Goal: Information Seeking & Learning: Check status

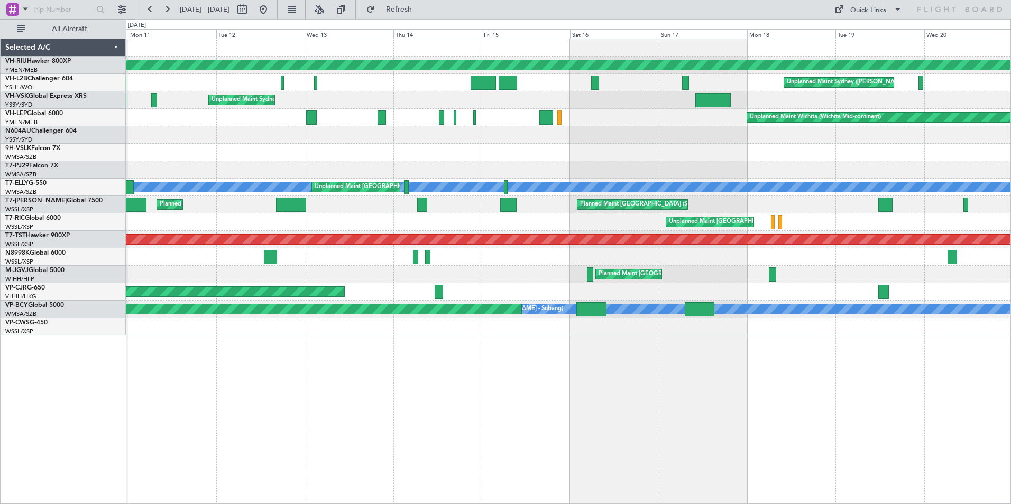
click at [744, 176] on div "Planned Maint [GEOGRAPHIC_DATA] ([GEOGRAPHIC_DATA]) Unplanned Maint Sydney ([PE…" at bounding box center [568, 187] width 885 height 297
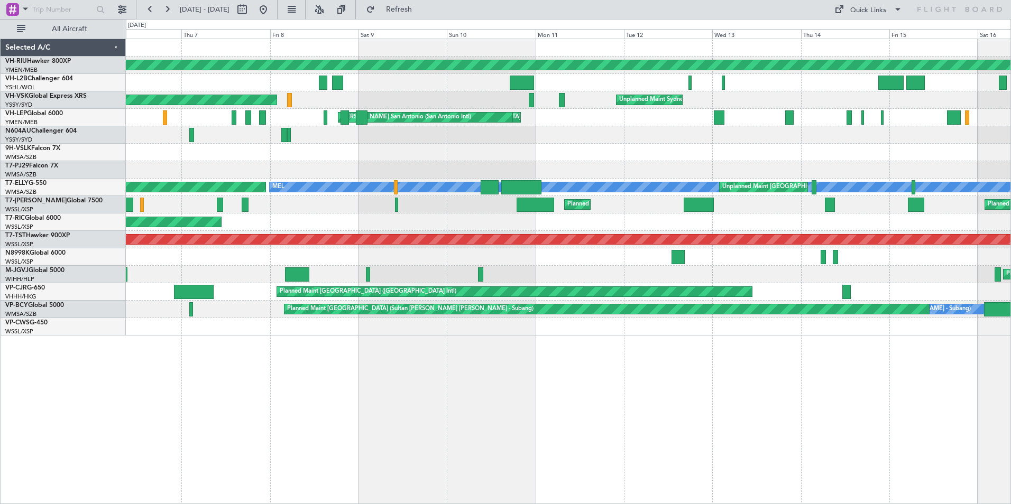
click at [714, 155] on div at bounding box center [568, 152] width 885 height 17
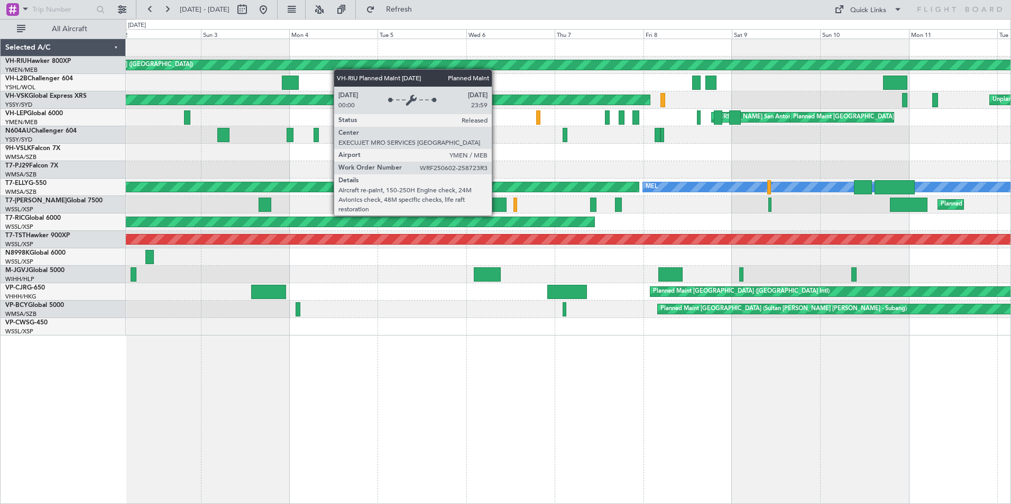
click at [736, 79] on div "Planned Maint [GEOGRAPHIC_DATA] ([GEOGRAPHIC_DATA]) Planned Maint [GEOGRAPHIC_D…" at bounding box center [568, 187] width 885 height 297
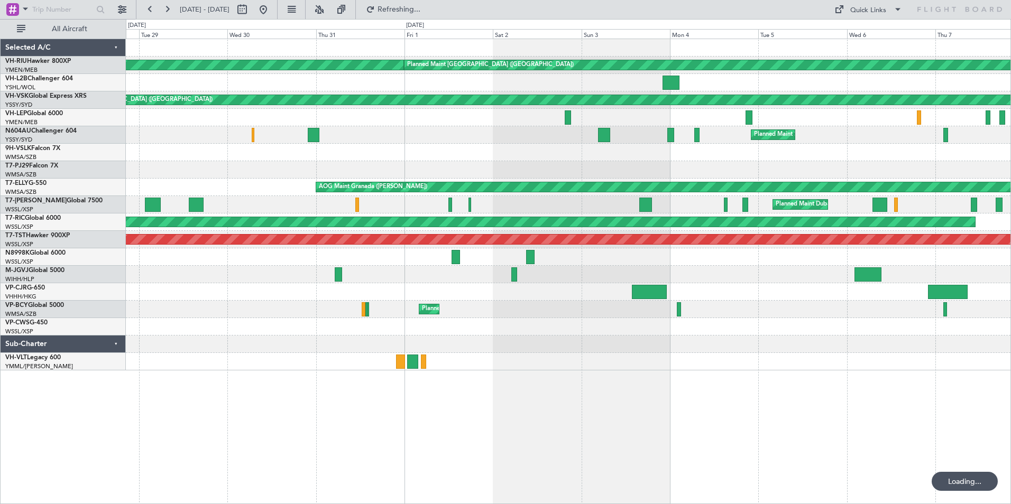
click at [271, 88] on div "Planned Maint [GEOGRAPHIC_DATA] ([GEOGRAPHIC_DATA]) Planned Maint [GEOGRAPHIC_D…" at bounding box center [568, 205] width 885 height 332
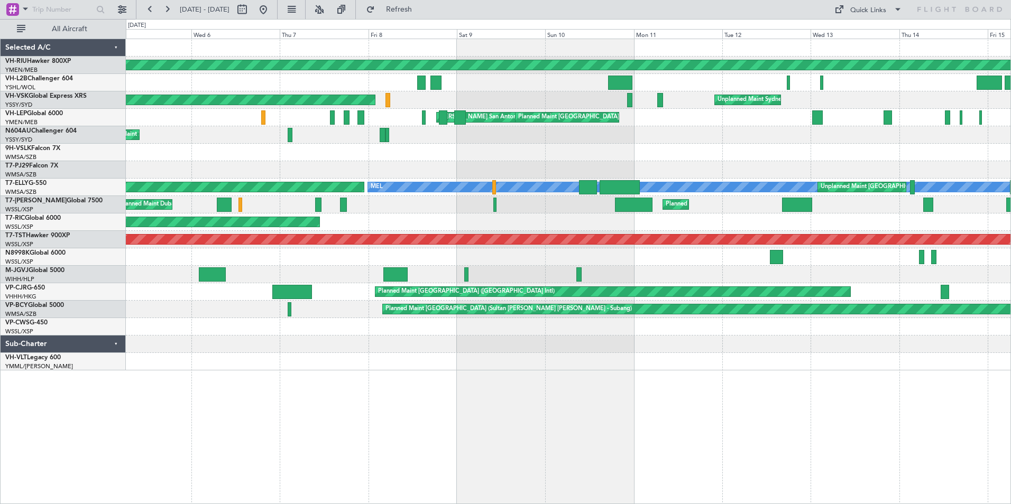
click at [273, 112] on div "Planned Maint [GEOGRAPHIC_DATA] ([GEOGRAPHIC_DATA]) Planned Maint [GEOGRAPHIC_D…" at bounding box center [568, 205] width 885 height 332
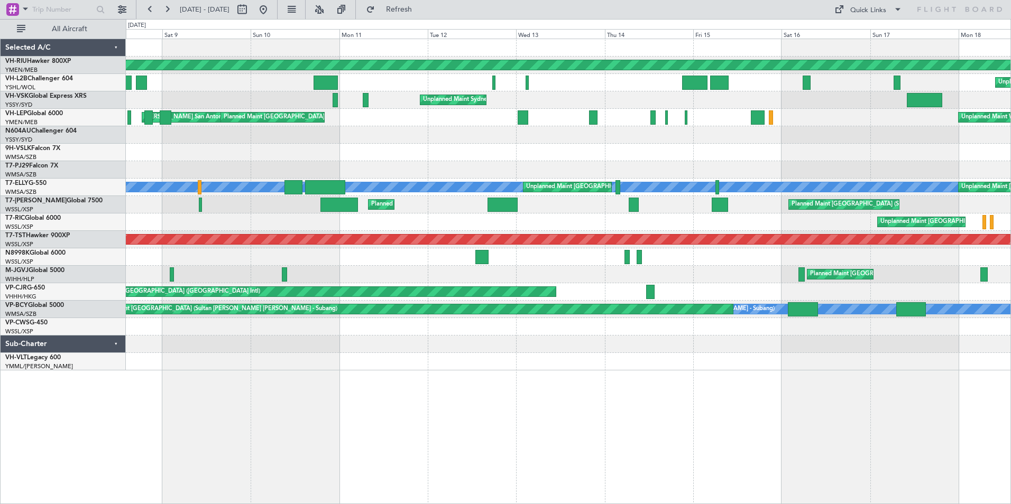
click at [241, 152] on div at bounding box center [568, 152] width 885 height 17
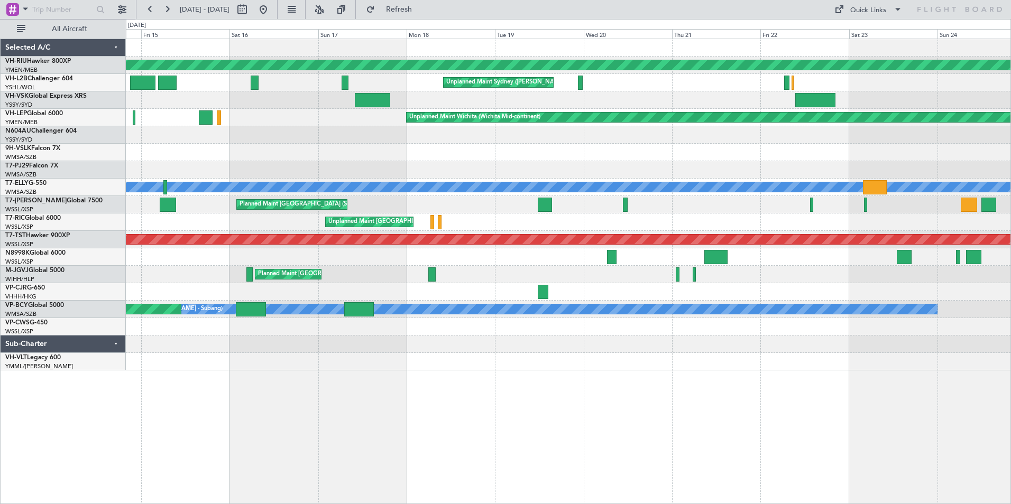
click at [143, 157] on div at bounding box center [568, 152] width 885 height 17
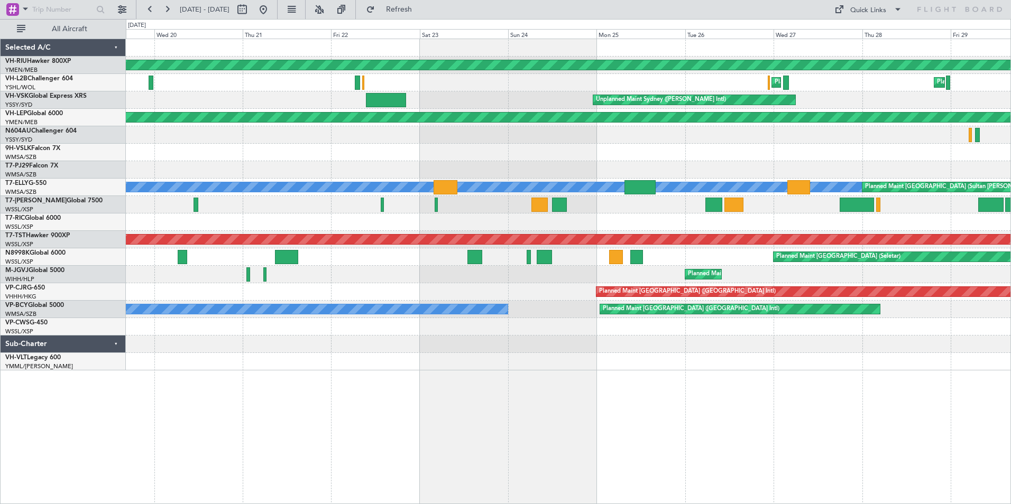
click at [98, 129] on div "Planned Maint [GEOGRAPHIC_DATA] ([GEOGRAPHIC_DATA]) Planned Maint [GEOGRAPHIC_D…" at bounding box center [505, 261] width 1011 height 485
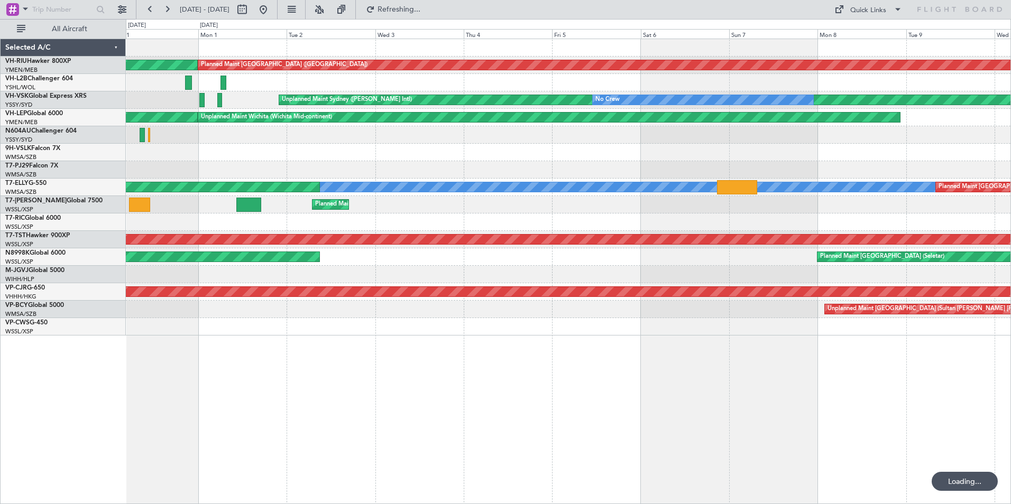
click at [126, 117] on div "Planned Maint [GEOGRAPHIC_DATA] ([GEOGRAPHIC_DATA]) Planned Maint [GEOGRAPHIC_D…" at bounding box center [505, 261] width 1011 height 485
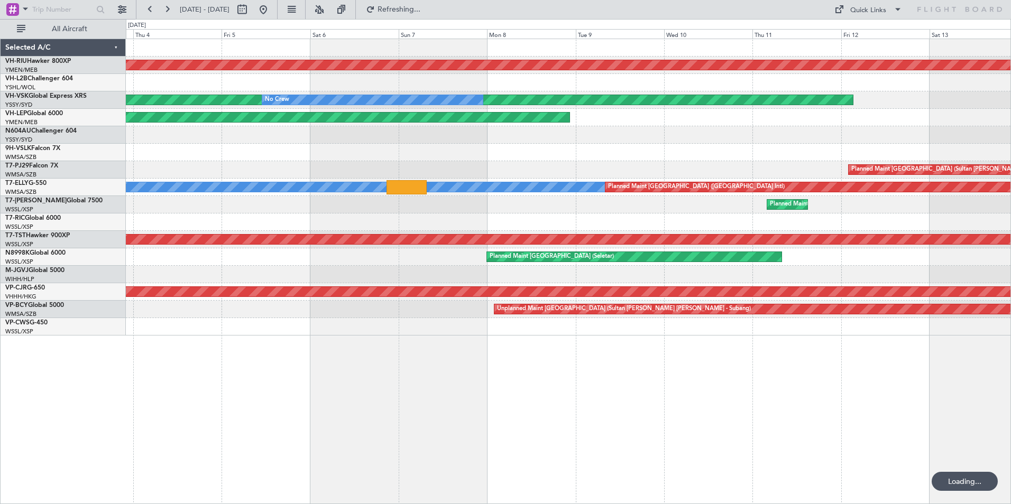
click at [180, 110] on div "Planned Maint [GEOGRAPHIC_DATA] ([GEOGRAPHIC_DATA]) Unplanned Maint Sydney ([PE…" at bounding box center [568, 187] width 885 height 297
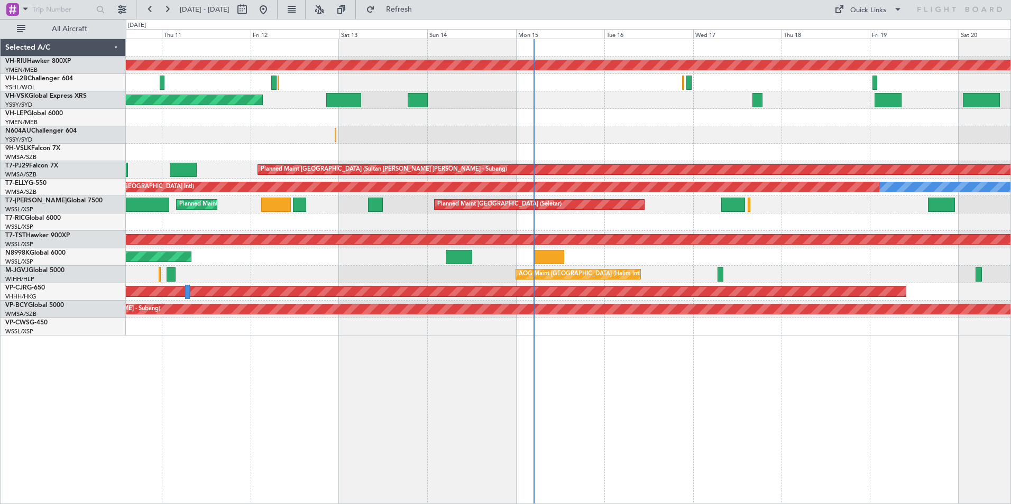
click at [647, 134] on div "Planned Maint [GEOGRAPHIC_DATA] ([GEOGRAPHIC_DATA]) Unplanned Maint Sydney ([PE…" at bounding box center [568, 187] width 885 height 297
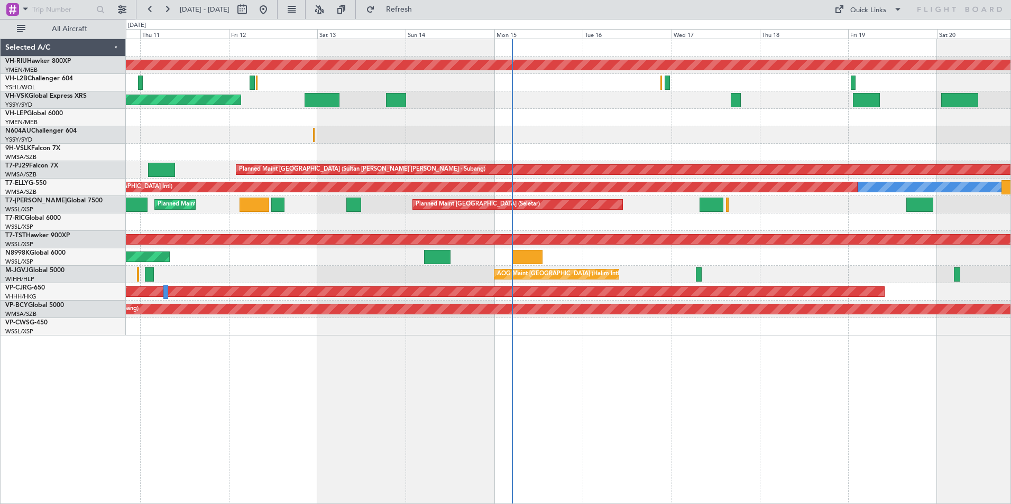
click at [661, 145] on div "Planned Maint [GEOGRAPHIC_DATA] ([GEOGRAPHIC_DATA]) Unplanned Maint Sydney ([PE…" at bounding box center [568, 187] width 885 height 297
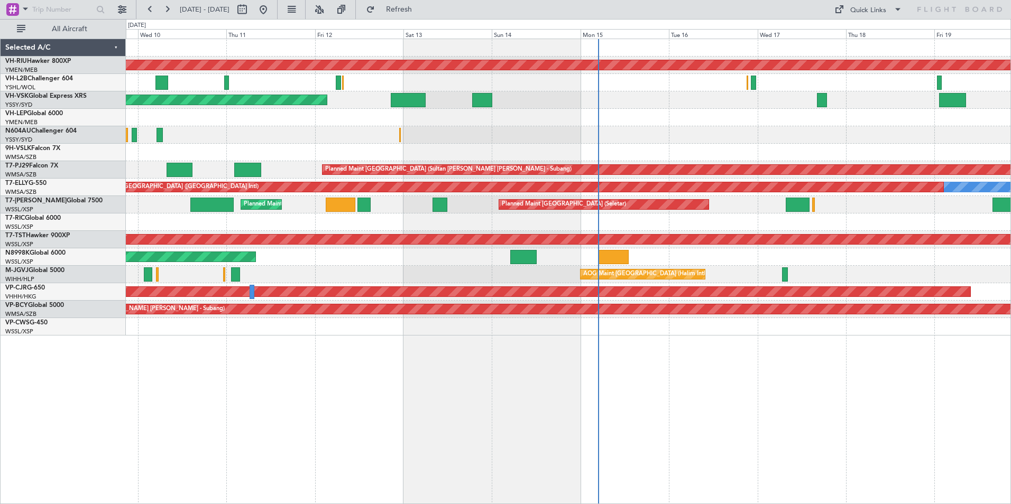
click at [543, 154] on div at bounding box center [568, 152] width 885 height 17
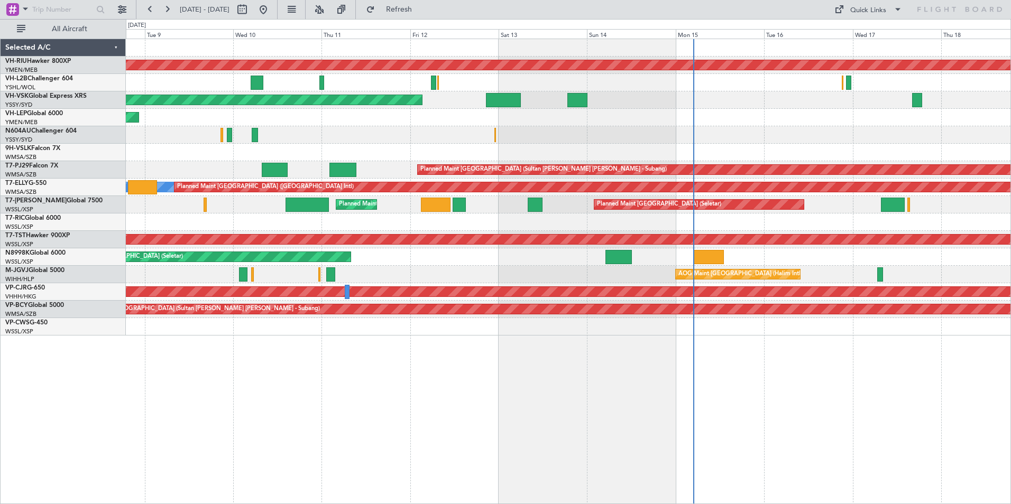
click at [508, 128] on div at bounding box center [568, 134] width 885 height 17
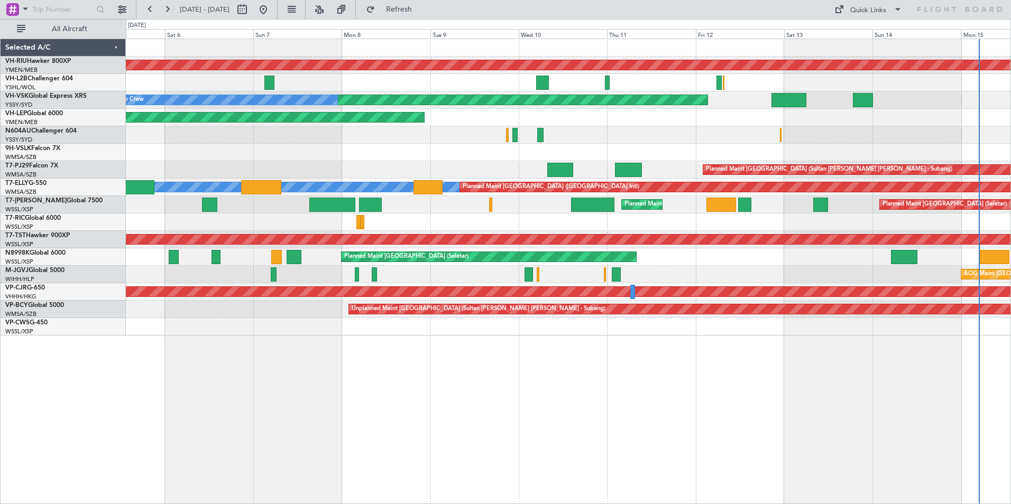
click at [497, 130] on div "Planned Maint [GEOGRAPHIC_DATA] ([GEOGRAPHIC_DATA]) Unplanned Maint [GEOGRAPHIC…" at bounding box center [568, 187] width 885 height 297
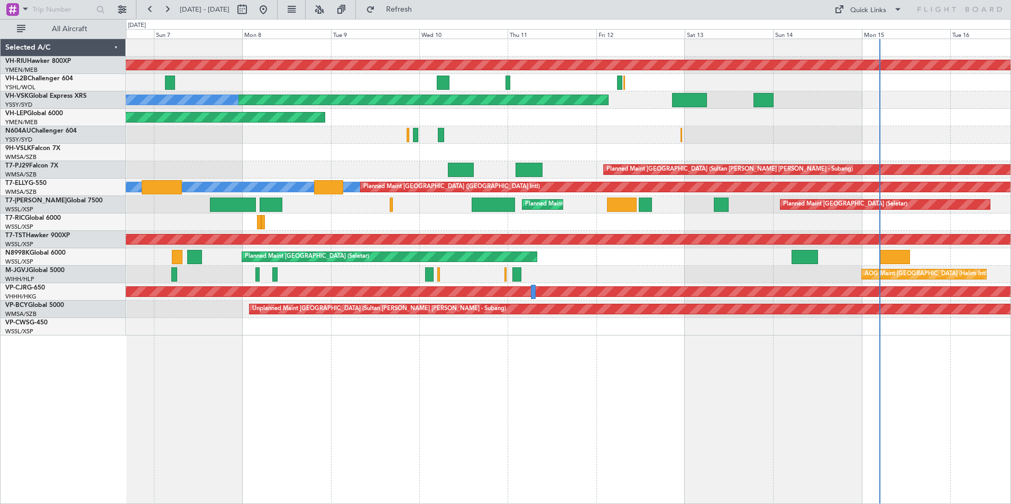
click at [397, 140] on div "Planned Maint [GEOGRAPHIC_DATA] ([GEOGRAPHIC_DATA]) Unplanned Maint [GEOGRAPHIC…" at bounding box center [568, 187] width 885 height 297
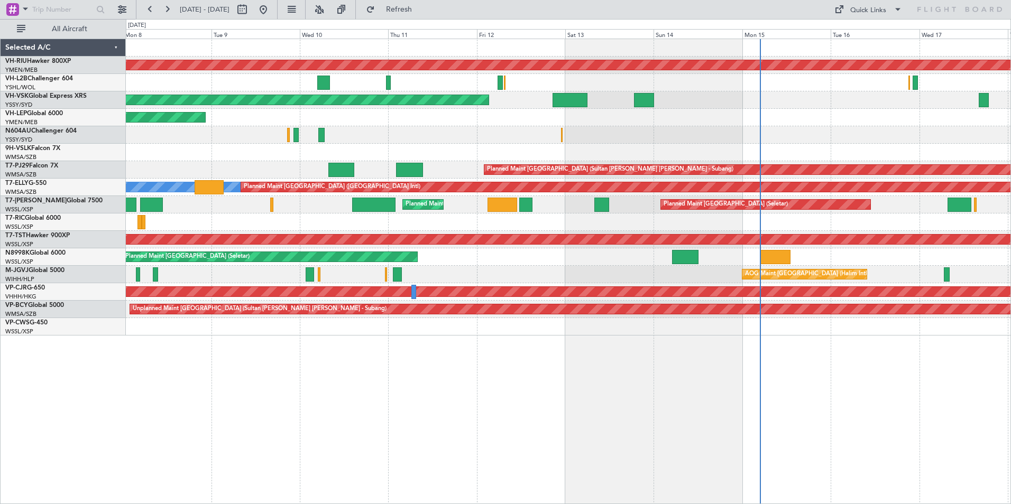
click at [346, 127] on div at bounding box center [568, 134] width 885 height 17
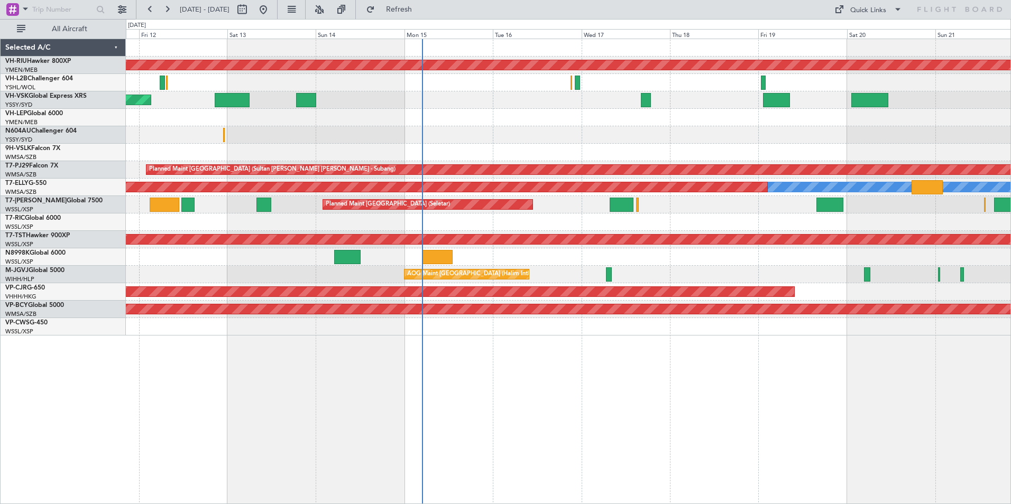
click at [491, 142] on div at bounding box center [568, 134] width 885 height 17
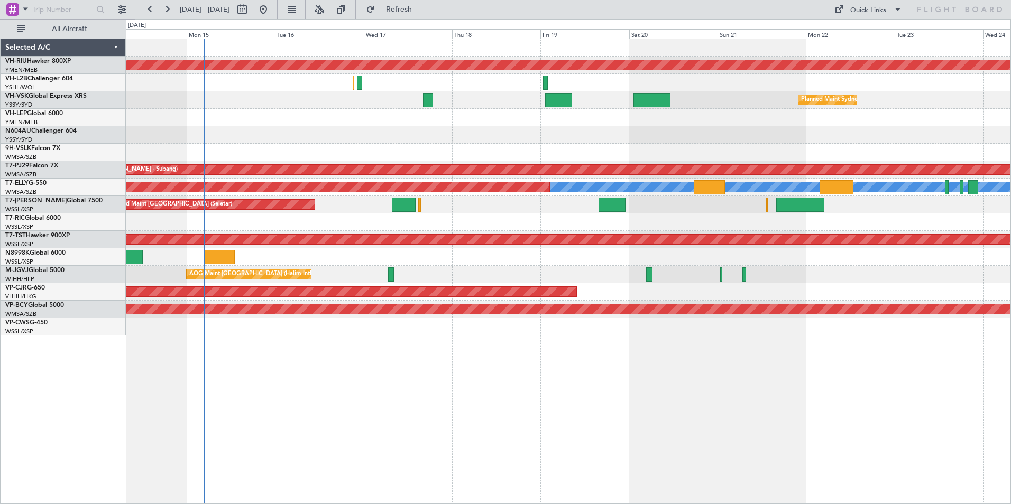
click at [236, 121] on div at bounding box center [568, 117] width 885 height 17
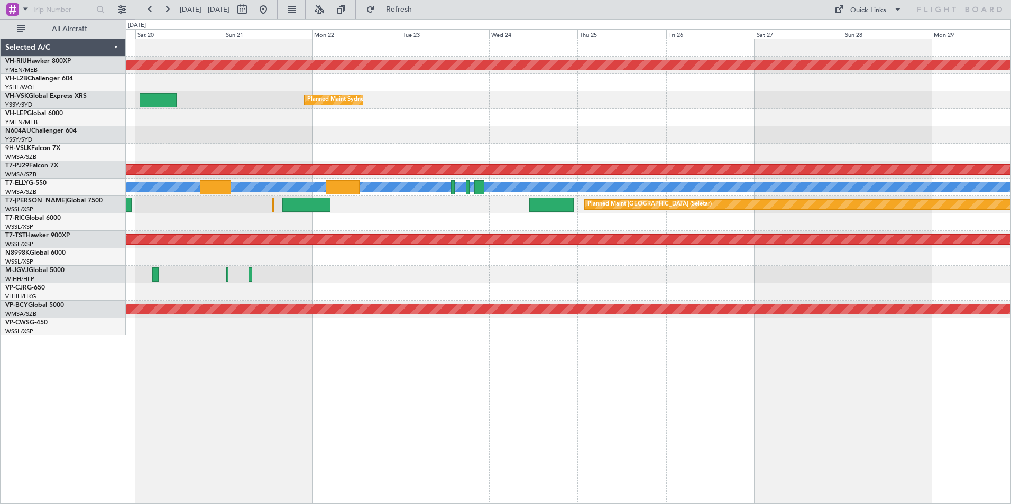
click at [449, 138] on div at bounding box center [568, 134] width 885 height 17
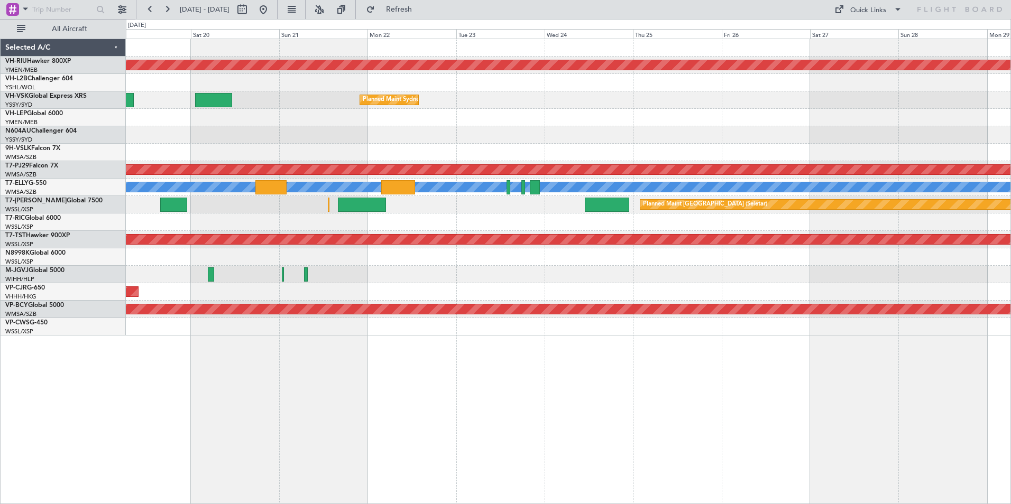
click at [580, 151] on div "Planned Maint [GEOGRAPHIC_DATA] ([GEOGRAPHIC_DATA]) Planned Maint Sydney ([PERS…" at bounding box center [568, 187] width 885 height 297
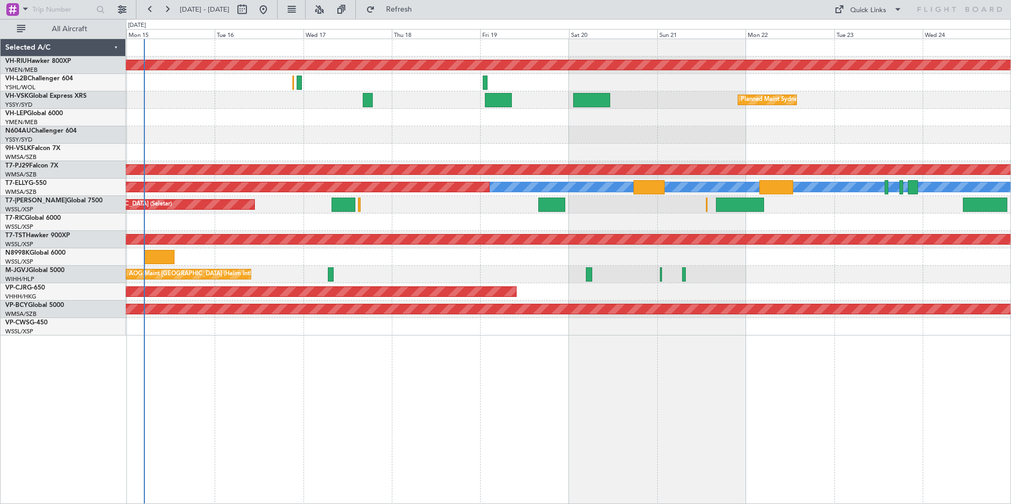
click at [425, 120] on div at bounding box center [568, 117] width 885 height 17
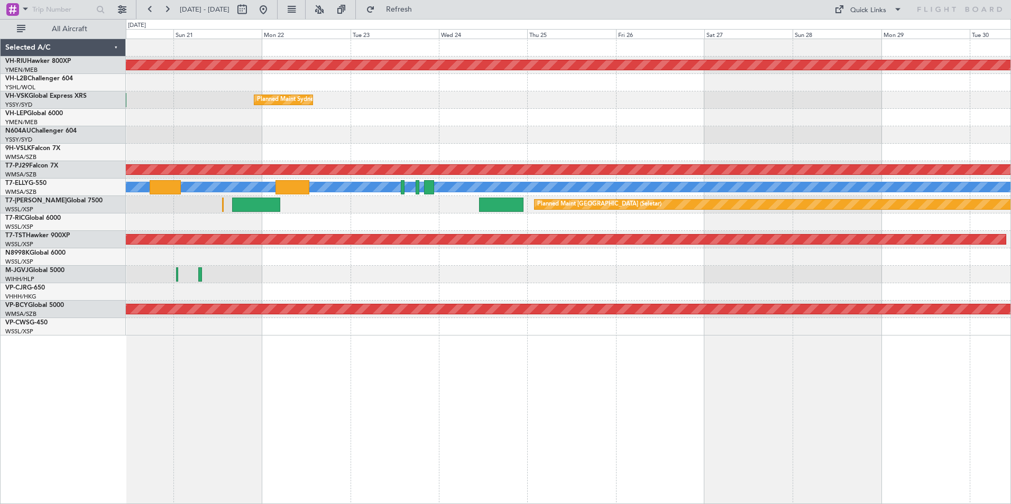
click at [325, 104] on div "Planned Maint [GEOGRAPHIC_DATA] ([GEOGRAPHIC_DATA]) Planned Maint Sydney ([PERS…" at bounding box center [568, 187] width 885 height 297
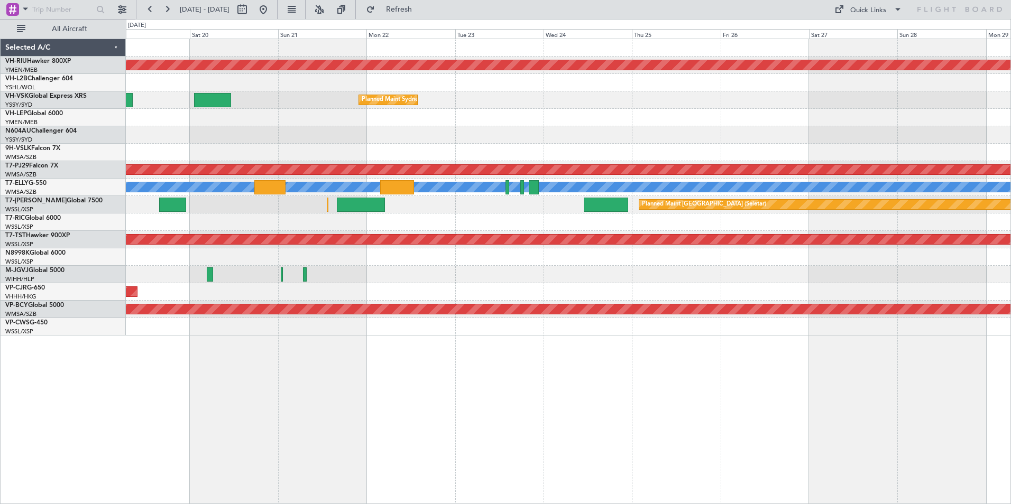
click at [806, 166] on div "Planned Maint [GEOGRAPHIC_DATA] ([GEOGRAPHIC_DATA]) Planned Maint Sydney ([PERS…" at bounding box center [568, 187] width 885 height 297
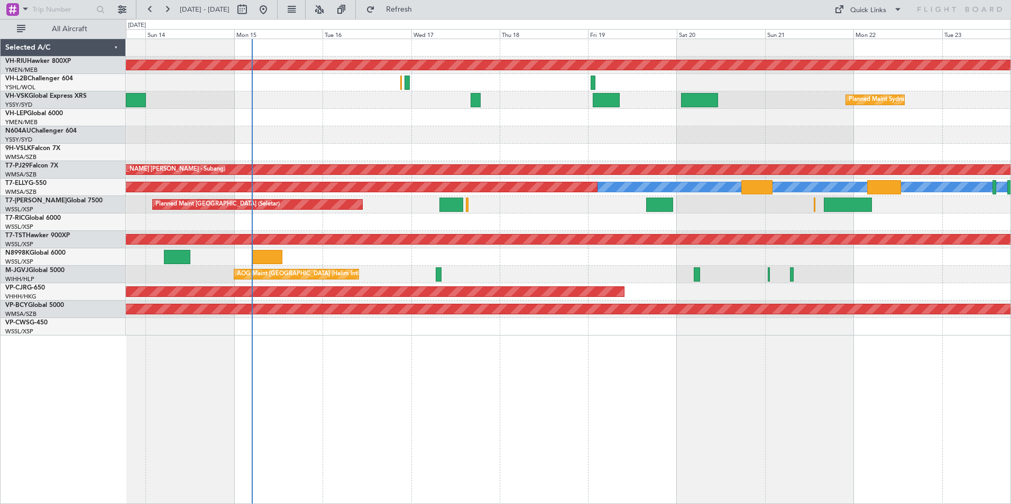
click at [764, 162] on div "Planned Maint [GEOGRAPHIC_DATA] ([GEOGRAPHIC_DATA]) Planned Maint Sydney ([PERS…" at bounding box center [568, 187] width 885 height 297
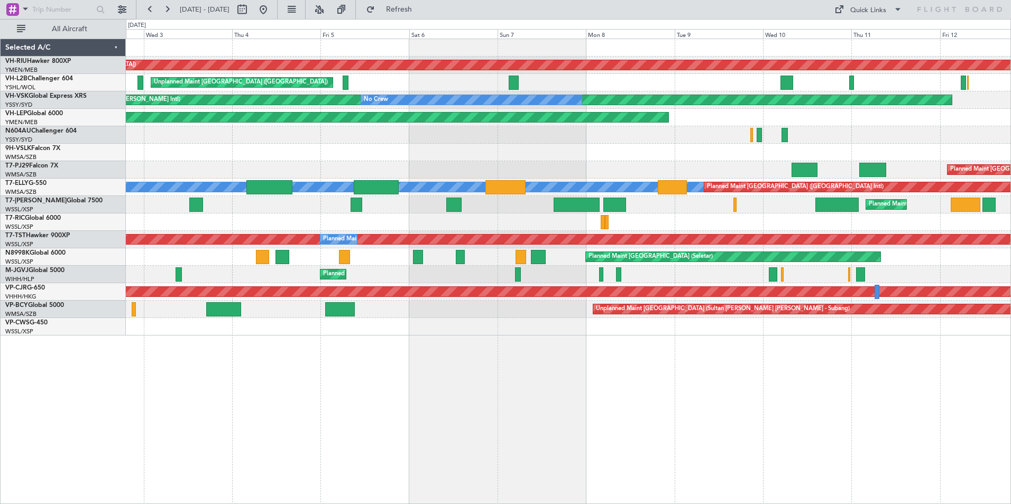
click at [924, 145] on div "Planned Maint [GEOGRAPHIC_DATA] ([GEOGRAPHIC_DATA]) Planned Maint [GEOGRAPHIC_D…" at bounding box center [568, 187] width 885 height 297
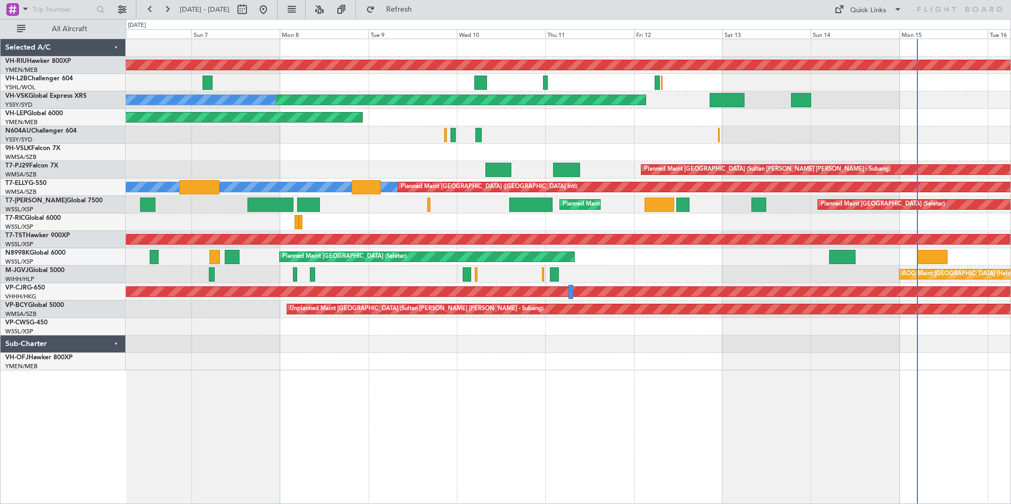
click at [374, 147] on div "Planned Maint [GEOGRAPHIC_DATA] ([GEOGRAPHIC_DATA]) Unplanned Maint [GEOGRAPHIC…" at bounding box center [568, 205] width 885 height 332
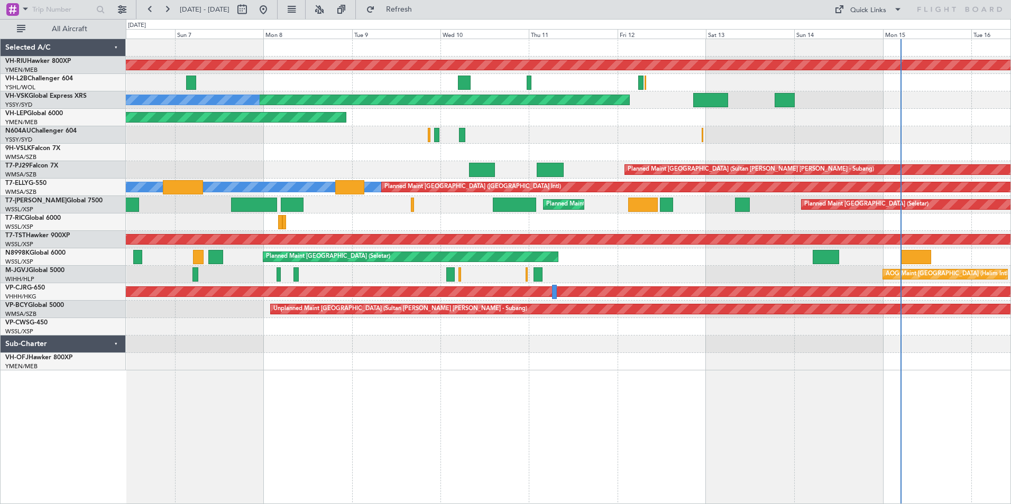
click at [404, 112] on div "Unplanned Maint Wichita (Wichita Mid-continent)" at bounding box center [568, 117] width 885 height 17
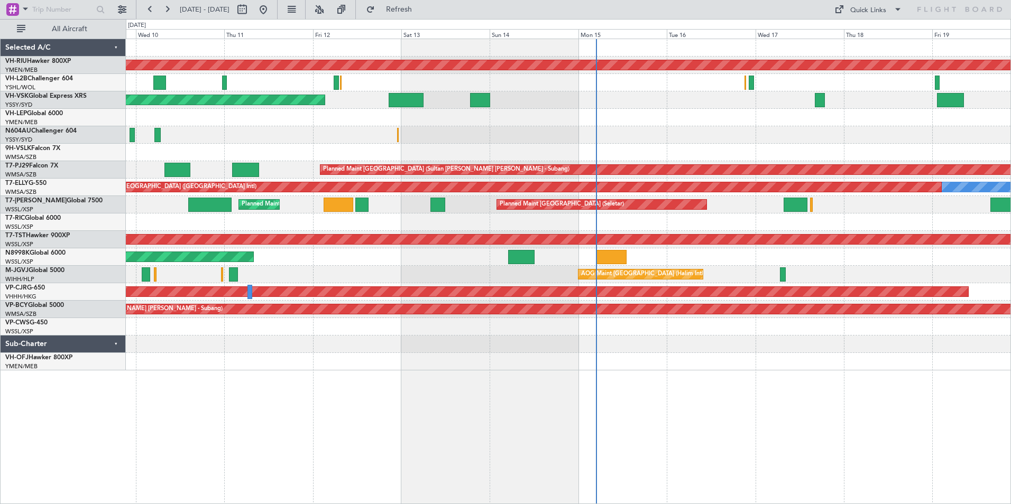
click at [355, 106] on div "Planned Maint [GEOGRAPHIC_DATA] ([GEOGRAPHIC_DATA]) Unplanned Maint Sydney ([PE…" at bounding box center [568, 205] width 885 height 332
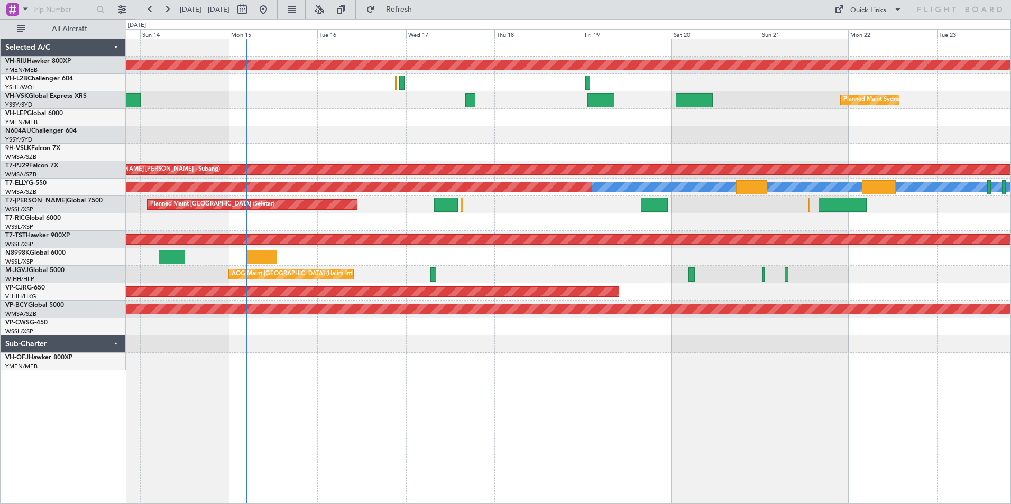
click at [408, 125] on div "Planned Maint [GEOGRAPHIC_DATA] ([GEOGRAPHIC_DATA]) Planned Maint Sydney ([PERS…" at bounding box center [568, 205] width 885 height 332
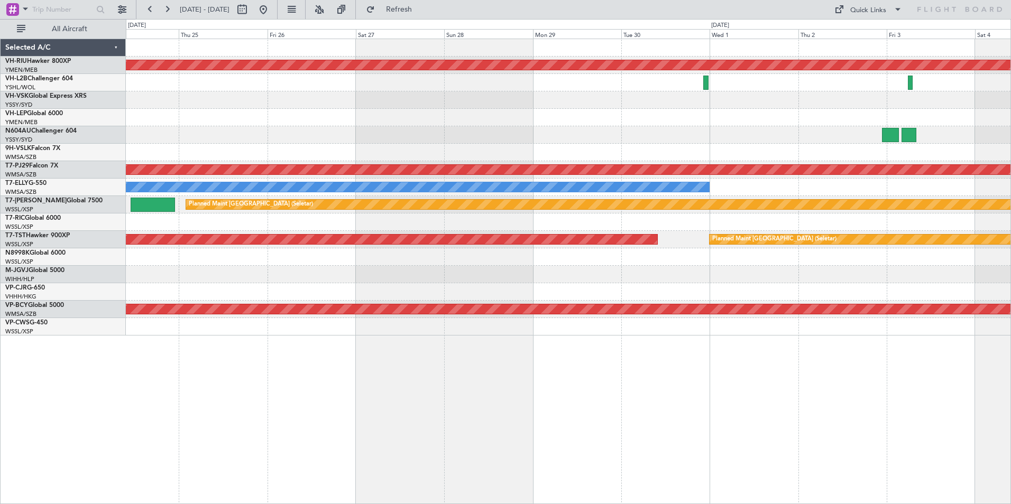
click at [385, 136] on div at bounding box center [568, 134] width 885 height 17
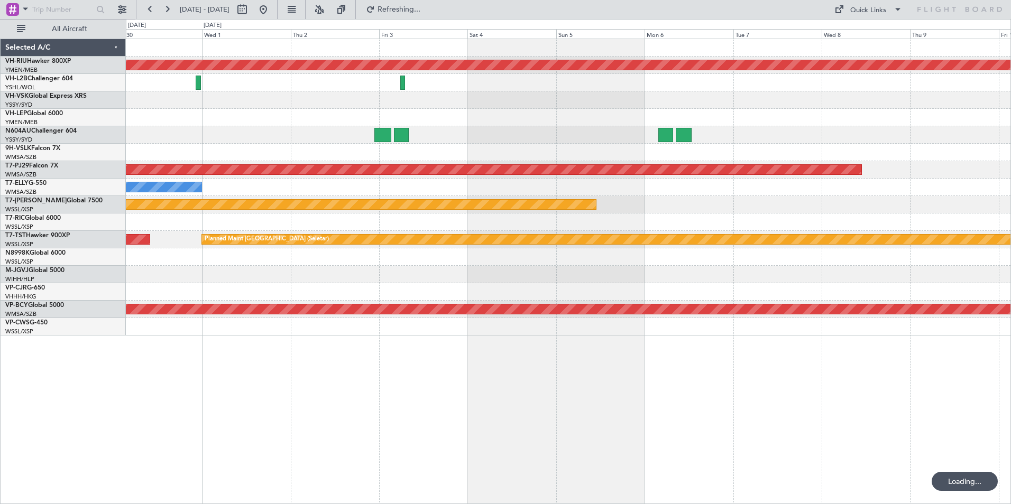
click at [204, 118] on div at bounding box center [568, 117] width 885 height 17
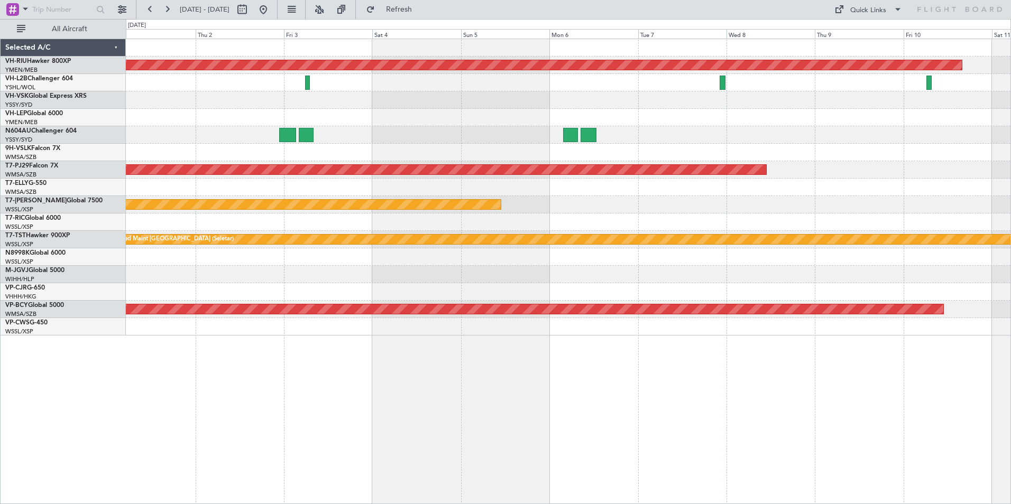
click at [324, 98] on div "Planned Maint [GEOGRAPHIC_DATA] ([GEOGRAPHIC_DATA]) Planned Maint [GEOGRAPHIC_D…" at bounding box center [568, 187] width 885 height 297
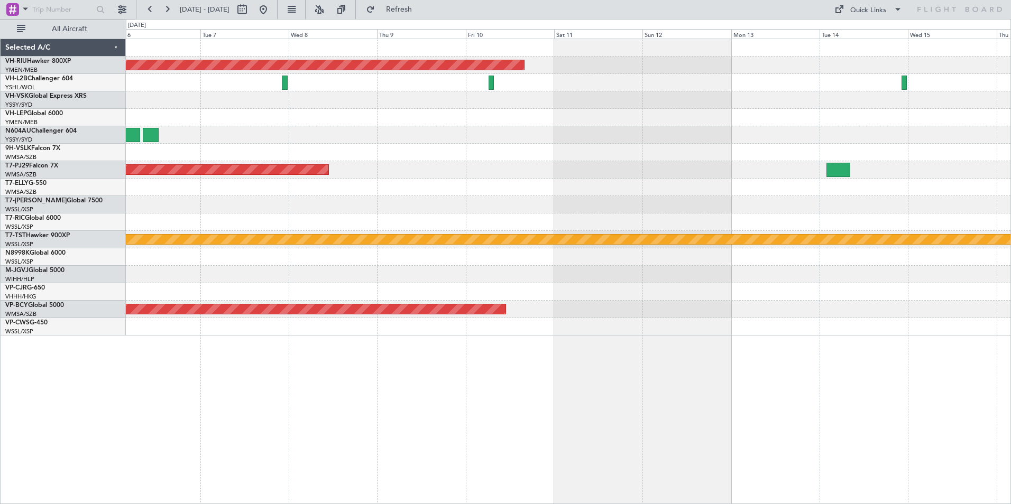
click at [363, 91] on div at bounding box center [568, 99] width 885 height 17
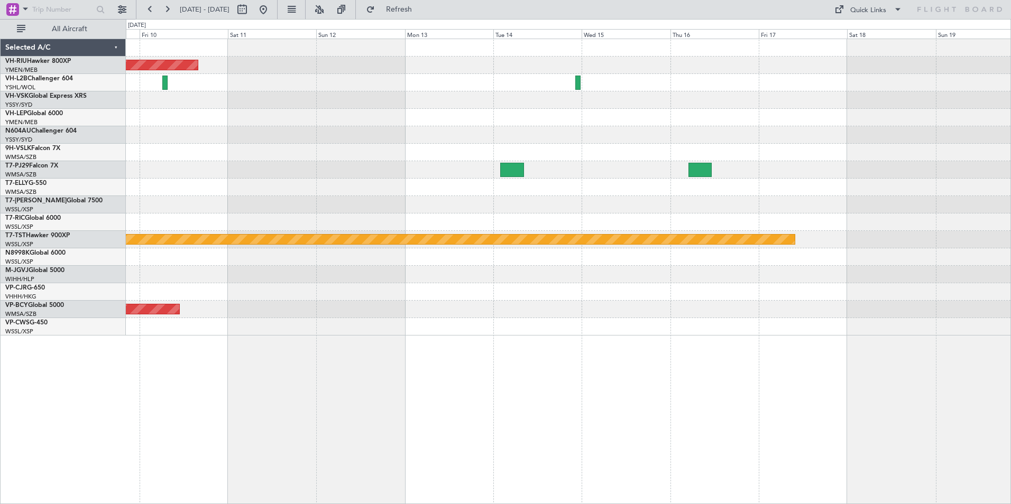
click at [337, 100] on div at bounding box center [568, 99] width 885 height 17
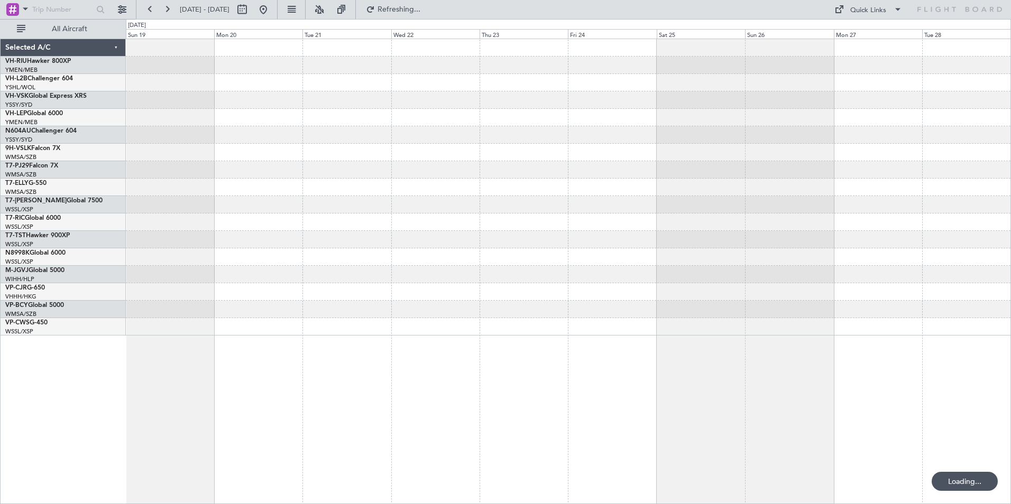
click at [149, 105] on div "Planned Maint [GEOGRAPHIC_DATA] (Seletar)" at bounding box center [568, 187] width 885 height 297
click at [91, 71] on div "Planned Maint [GEOGRAPHIC_DATA] (Seletar) Selected A/C VH-RIU Hawker 800XP YMEN…" at bounding box center [505, 261] width 1011 height 485
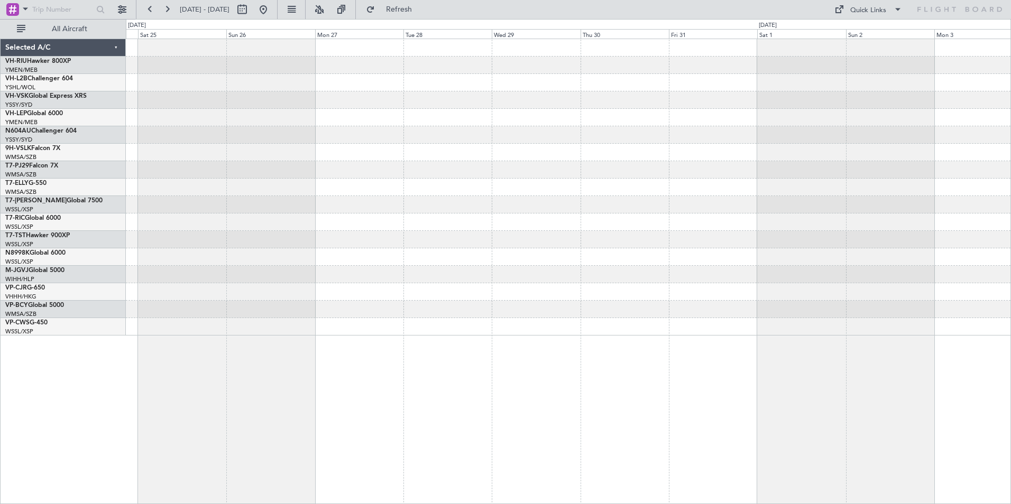
click at [204, 97] on div at bounding box center [568, 187] width 885 height 297
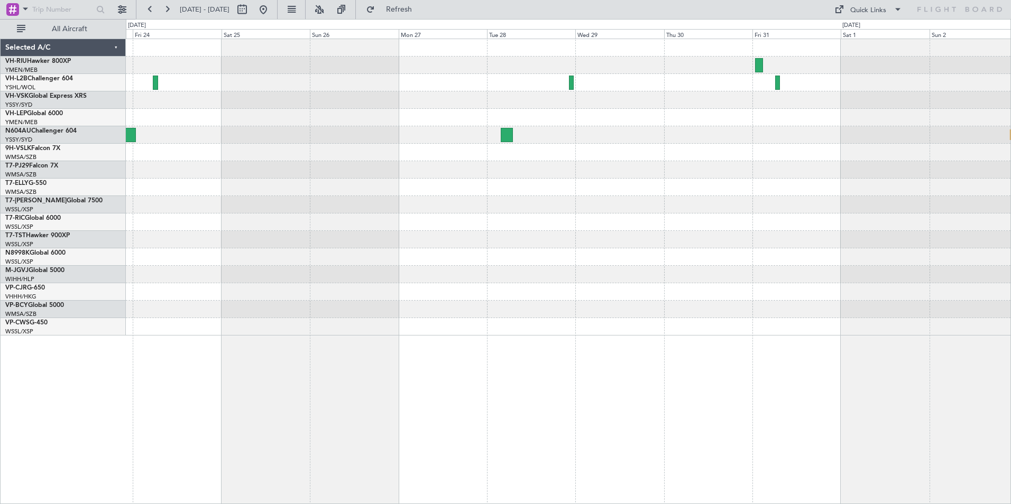
click at [871, 133] on div "Planned Maint Sydney ([PERSON_NAME] Intl)" at bounding box center [568, 187] width 885 height 297
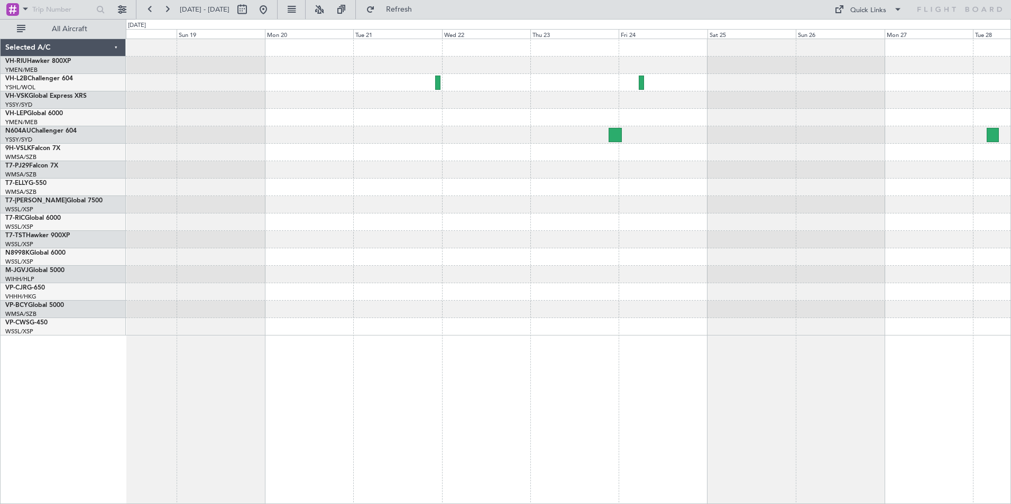
click at [791, 106] on div "Planned Maint [GEOGRAPHIC_DATA] (Seletar)" at bounding box center [568, 187] width 885 height 297
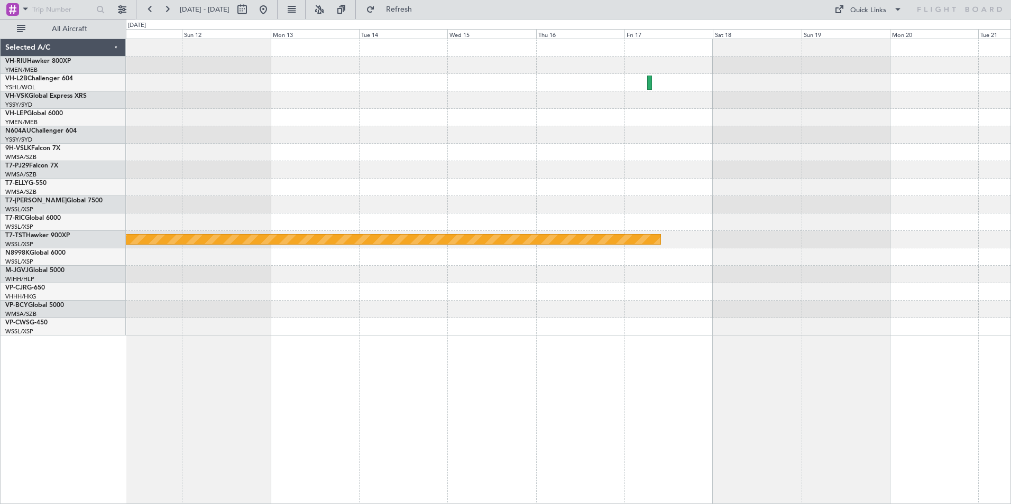
click at [672, 116] on div "Planned Maint [GEOGRAPHIC_DATA] ([GEOGRAPHIC_DATA]) Planned Maint [GEOGRAPHIC_D…" at bounding box center [568, 187] width 885 height 297
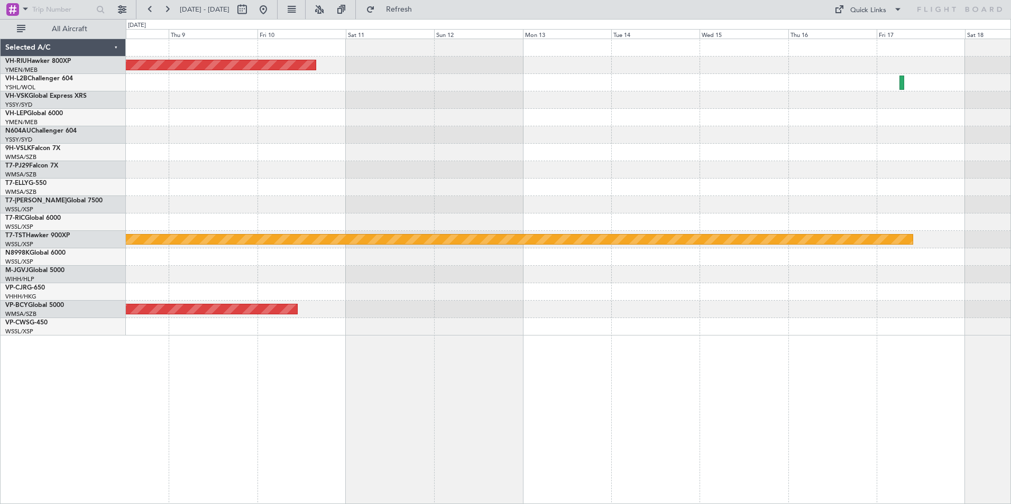
click at [773, 120] on div "Planned Maint [GEOGRAPHIC_DATA] ([GEOGRAPHIC_DATA]) Planned Maint [GEOGRAPHIC_D…" at bounding box center [568, 187] width 885 height 297
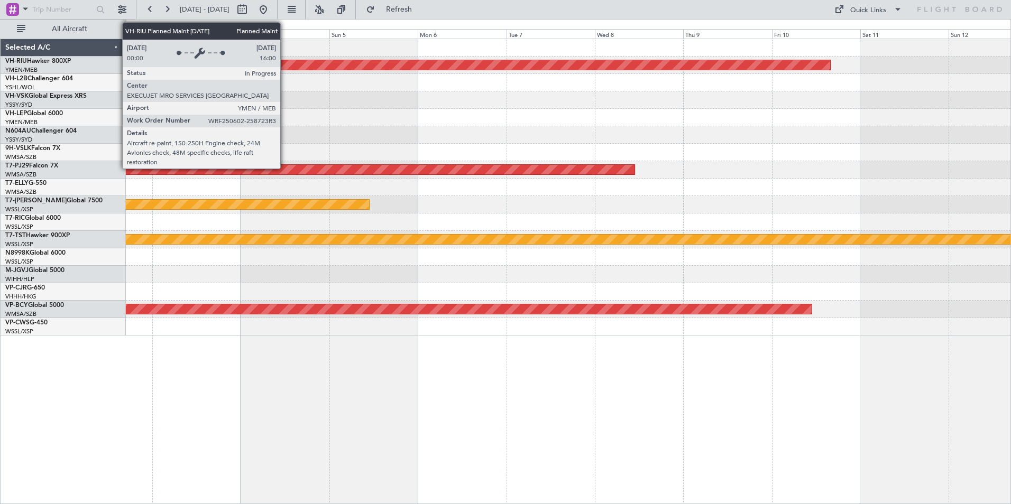
click at [733, 101] on div "Planned Maint [GEOGRAPHIC_DATA] ([GEOGRAPHIC_DATA]) Planned Maint [GEOGRAPHIC_D…" at bounding box center [568, 187] width 885 height 297
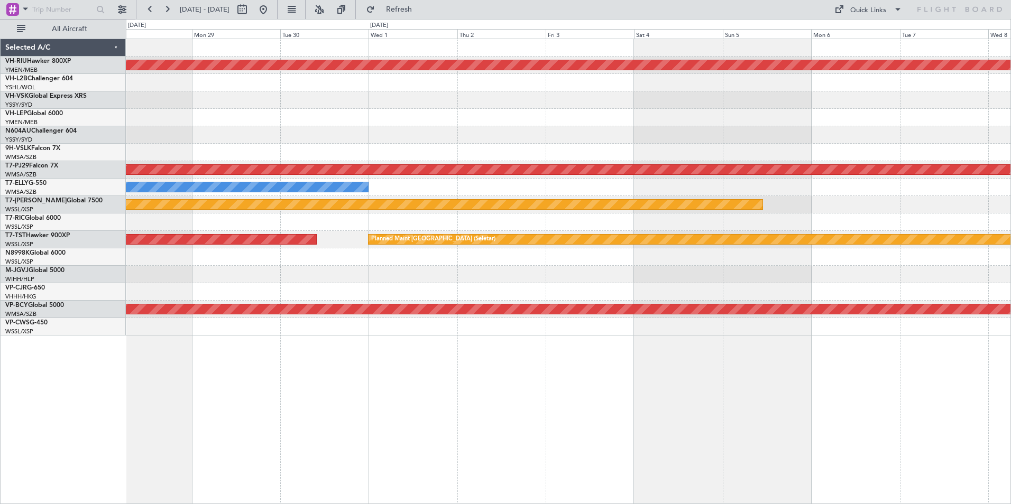
click at [784, 108] on div "Planned Maint [GEOGRAPHIC_DATA] ([GEOGRAPHIC_DATA]) Planned Maint [GEOGRAPHIC_D…" at bounding box center [568, 187] width 885 height 297
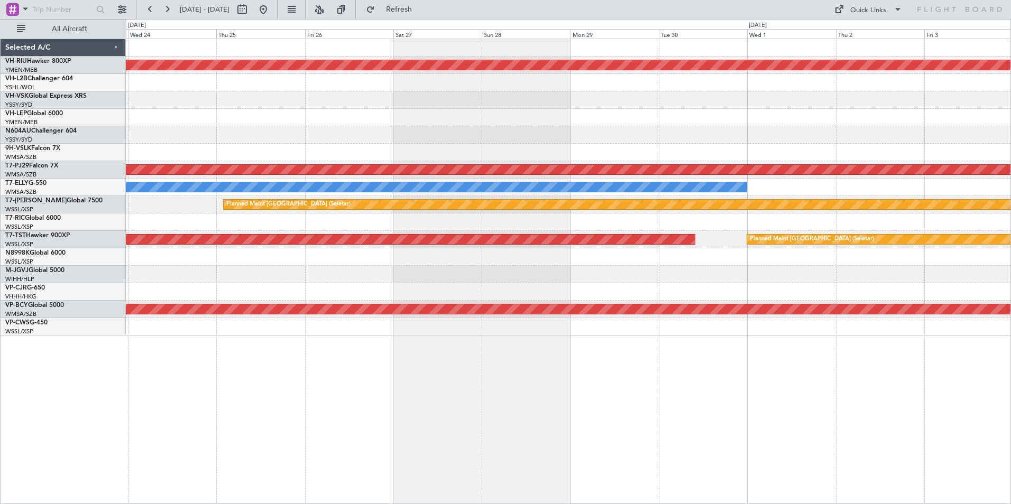
click at [845, 98] on div "Planned Maint [GEOGRAPHIC_DATA] ([GEOGRAPHIC_DATA]) Planned Maint Sydney ([PERS…" at bounding box center [568, 187] width 885 height 297
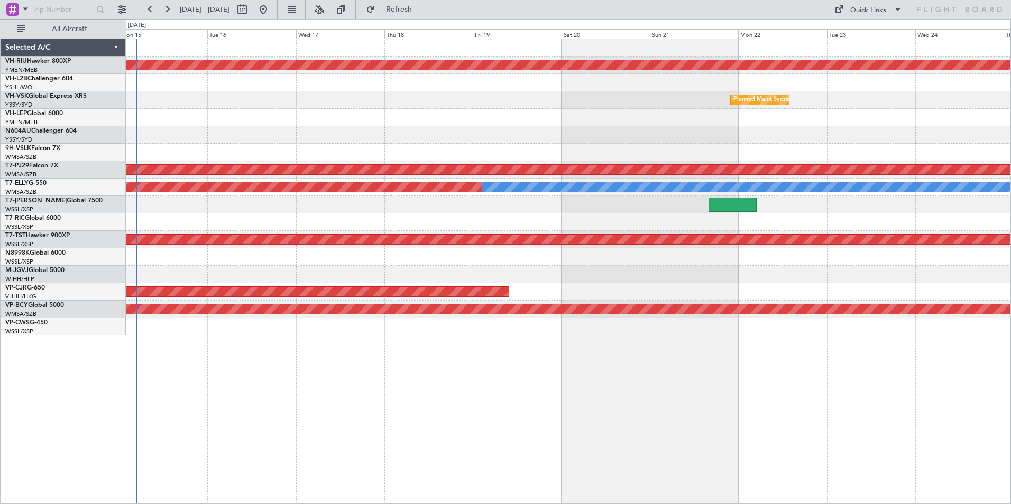
click at [752, 124] on div "Planned Maint [GEOGRAPHIC_DATA] ([GEOGRAPHIC_DATA]) Planned Maint Sydney ([PERS…" at bounding box center [568, 187] width 885 height 297
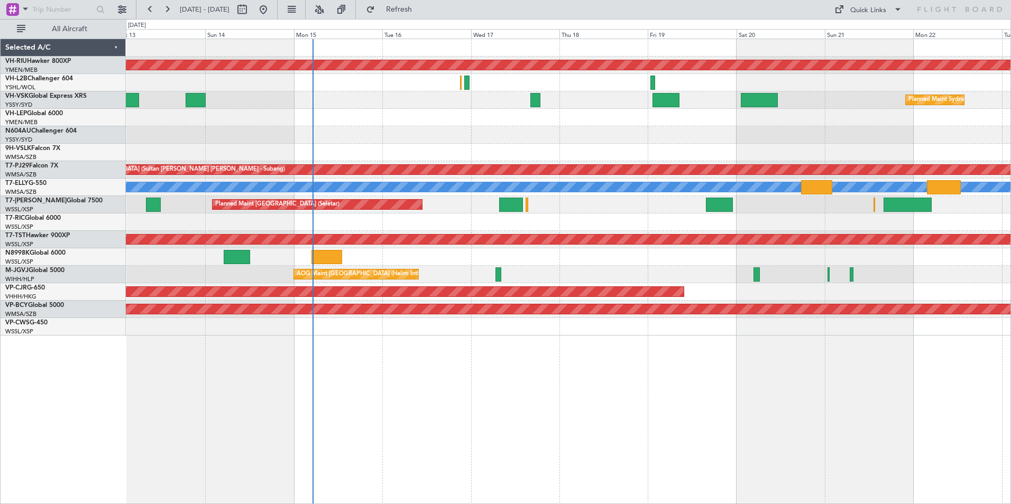
click at [762, 250] on div "Planned Maint [GEOGRAPHIC_DATA] ([GEOGRAPHIC_DATA]) Planned Maint Sydney ([PERS…" at bounding box center [568, 187] width 885 height 297
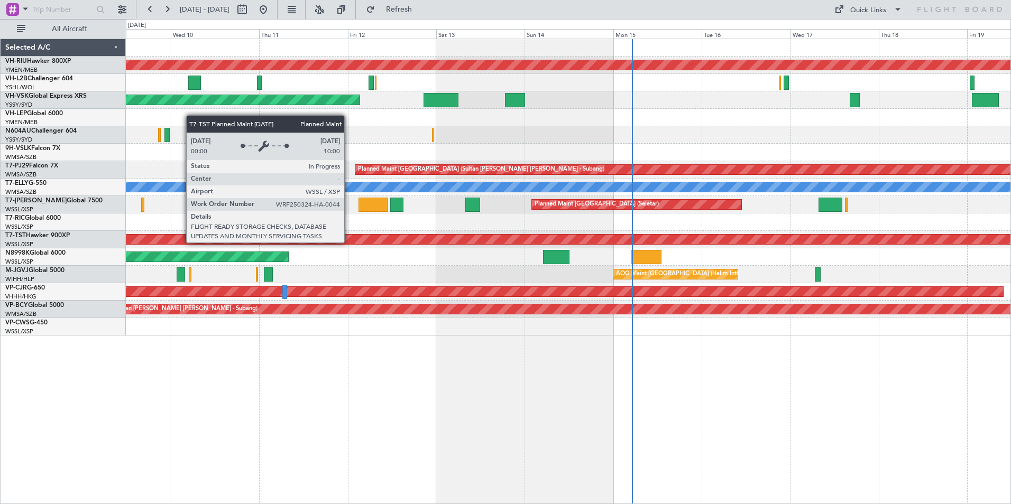
click at [629, 247] on div "Planned Maint [GEOGRAPHIC_DATA] (Seletar)" at bounding box center [568, 239] width 885 height 17
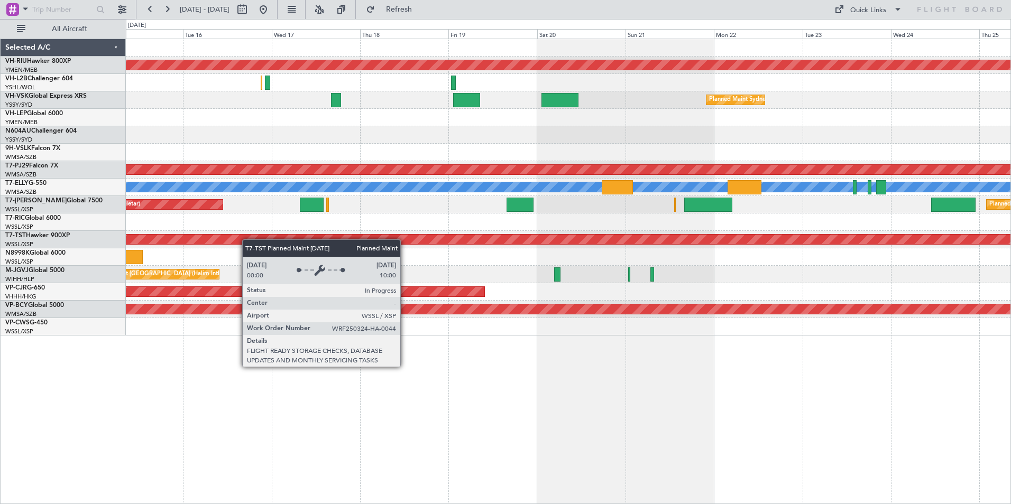
click at [193, 231] on div "Planned Maint [GEOGRAPHIC_DATA] ([GEOGRAPHIC_DATA]) Planned Maint Sydney ([PERS…" at bounding box center [568, 187] width 885 height 297
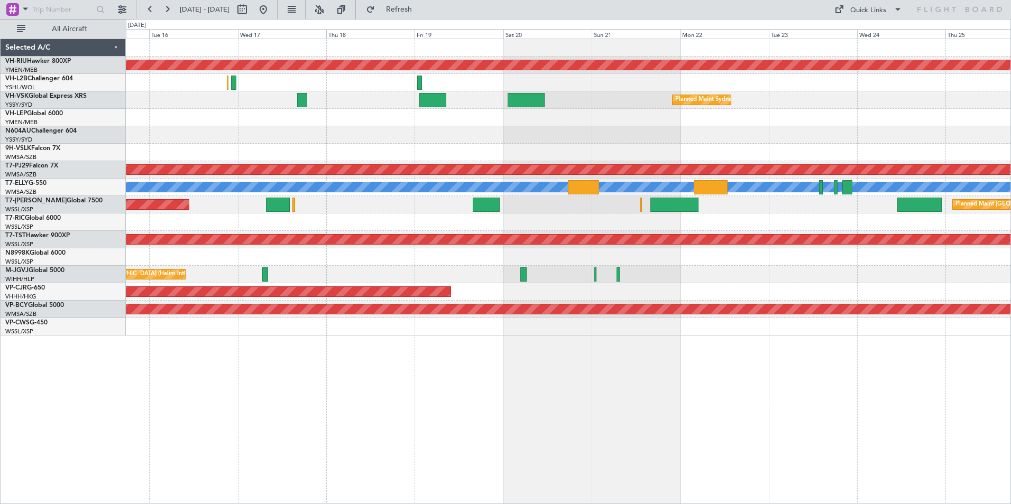
click at [159, 262] on div "Planned Maint [GEOGRAPHIC_DATA] ([GEOGRAPHIC_DATA]) Planned Maint Sydney ([PERS…" at bounding box center [568, 187] width 885 height 297
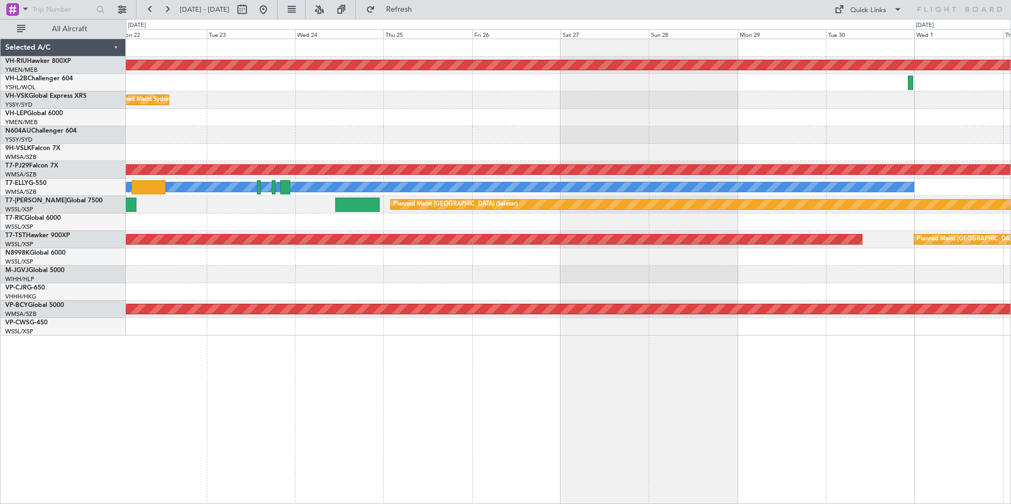
click at [597, 301] on div "Planned Maint [GEOGRAPHIC_DATA] ([GEOGRAPHIC_DATA]) Planned Maint Sydney ([PERS…" at bounding box center [568, 187] width 885 height 297
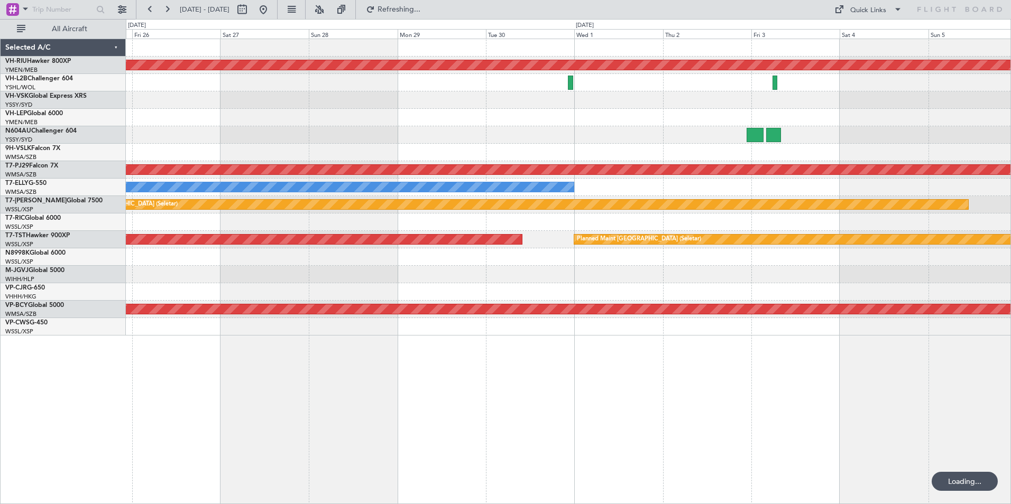
click at [656, 147] on div at bounding box center [568, 152] width 885 height 17
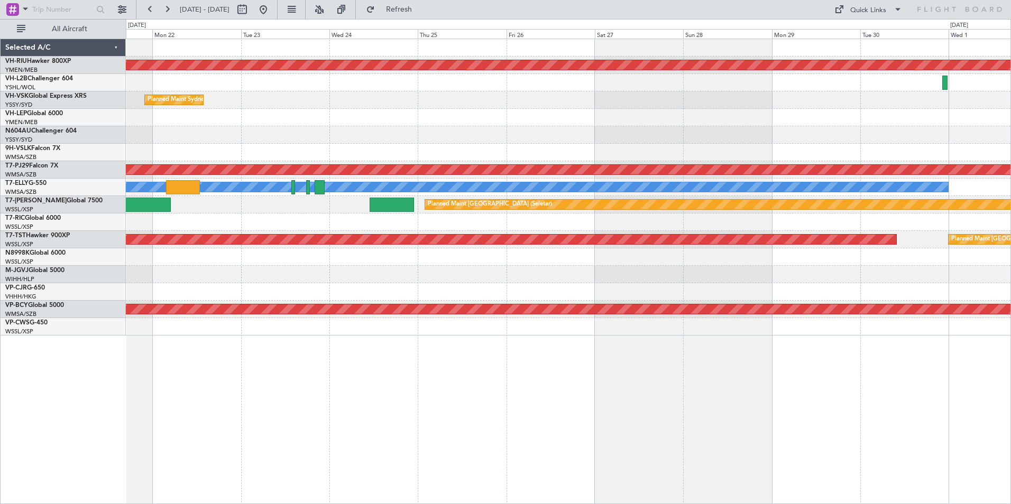
click at [878, 144] on div "Planned Maint [GEOGRAPHIC_DATA] ([GEOGRAPHIC_DATA]) Planned Maint Sydney ([PERS…" at bounding box center [568, 187] width 885 height 297
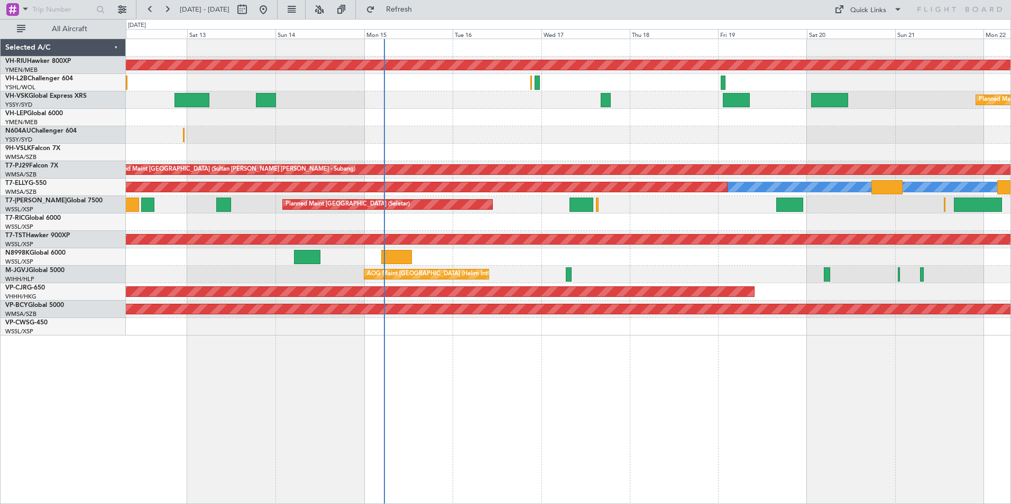
click at [1011, 152] on html "[DATE] - [DATE] Refresh Quick Links All Aircraft Planned Maint [GEOGRAPHIC_DATA…" at bounding box center [505, 252] width 1011 height 504
